Goal: Information Seeking & Learning: Learn about a topic

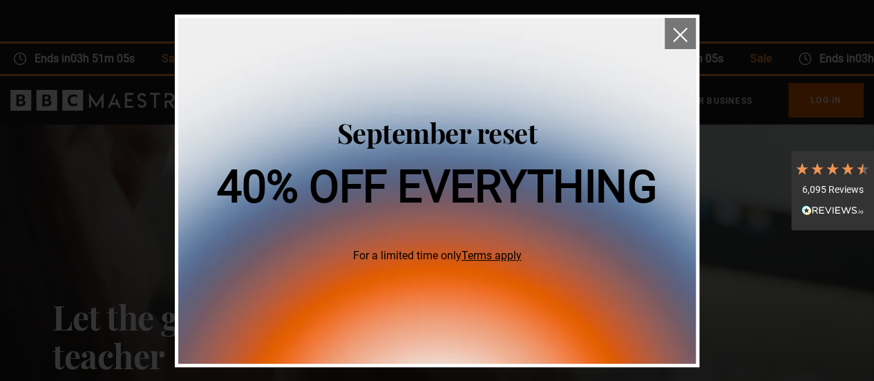
click at [680, 36] on img "close" at bounding box center [680, 35] width 15 height 15
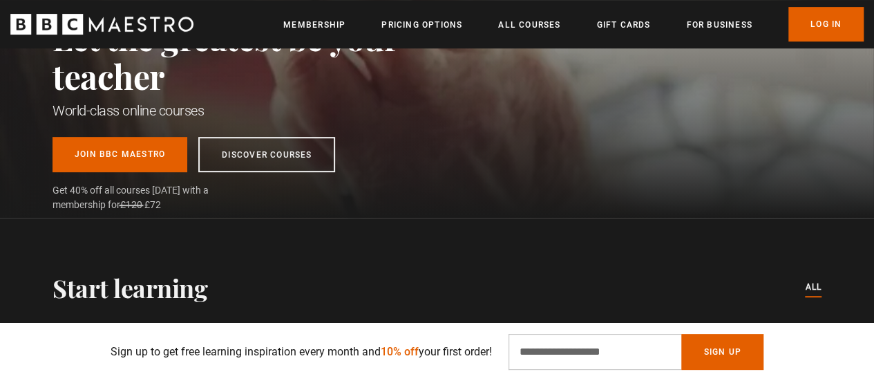
scroll to position [276, 0]
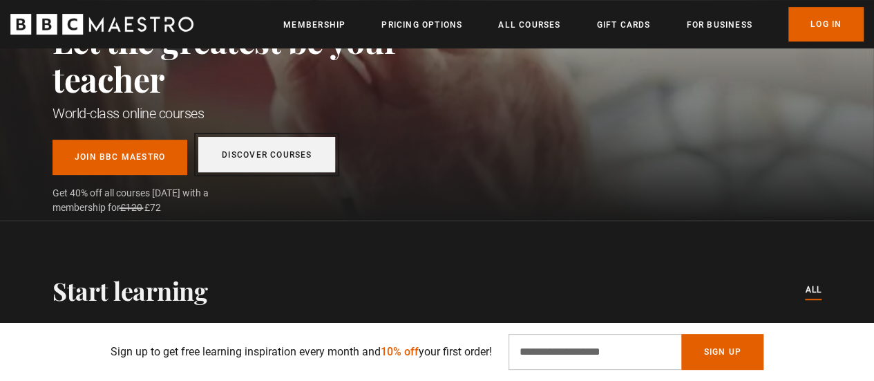
click at [265, 160] on link "Discover Courses" at bounding box center [266, 154] width 137 height 35
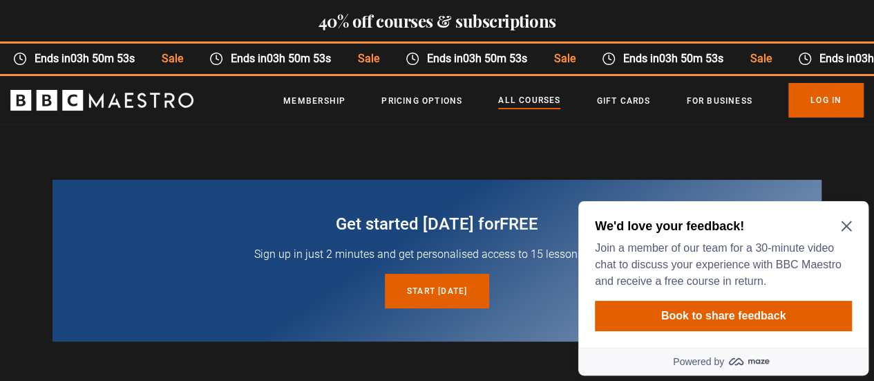
click at [842, 224] on icon "Close Maze Prompt" at bounding box center [846, 225] width 11 height 11
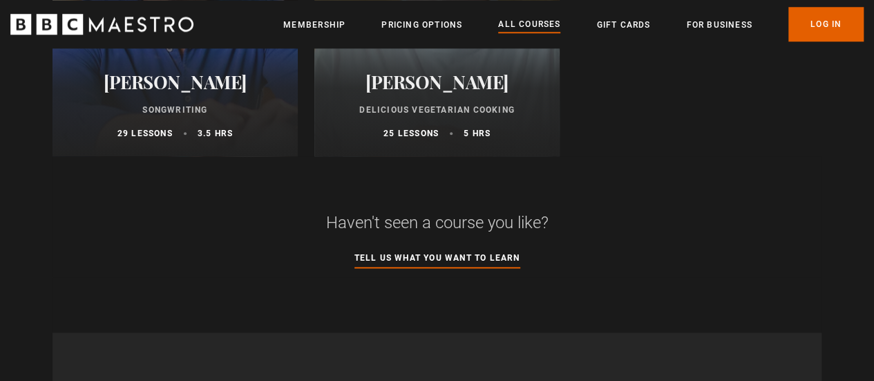
scroll to position [5943, 0]
